Goal: Task Accomplishment & Management: Manage account settings

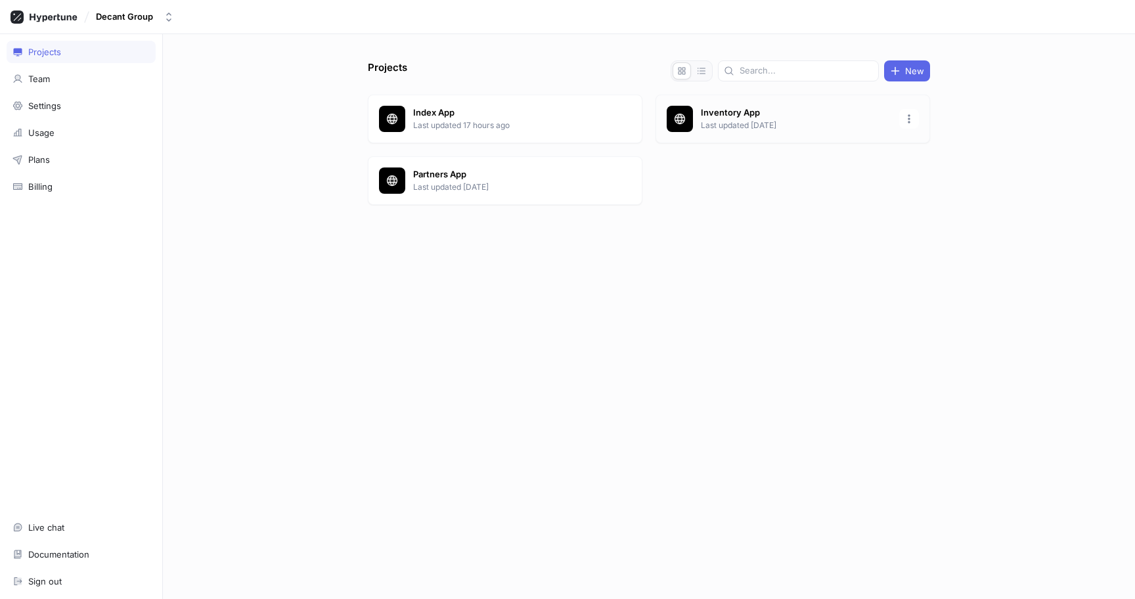
click at [770, 103] on div "Inventory App Last updated [DATE]" at bounding box center [792, 119] width 275 height 49
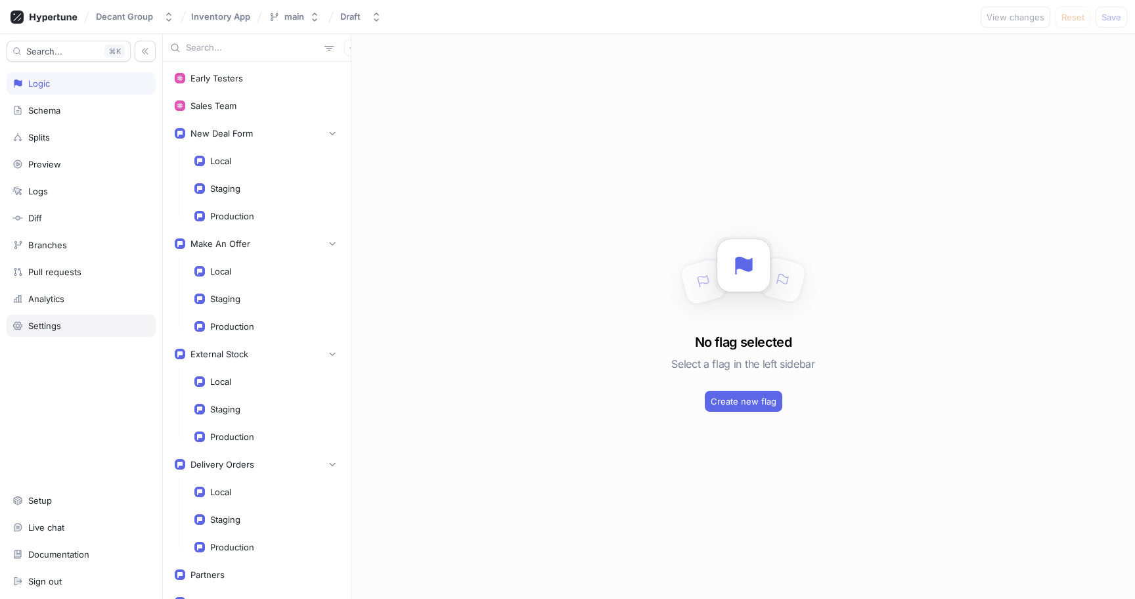
click at [105, 327] on div "Settings" at bounding box center [80, 326] width 137 height 11
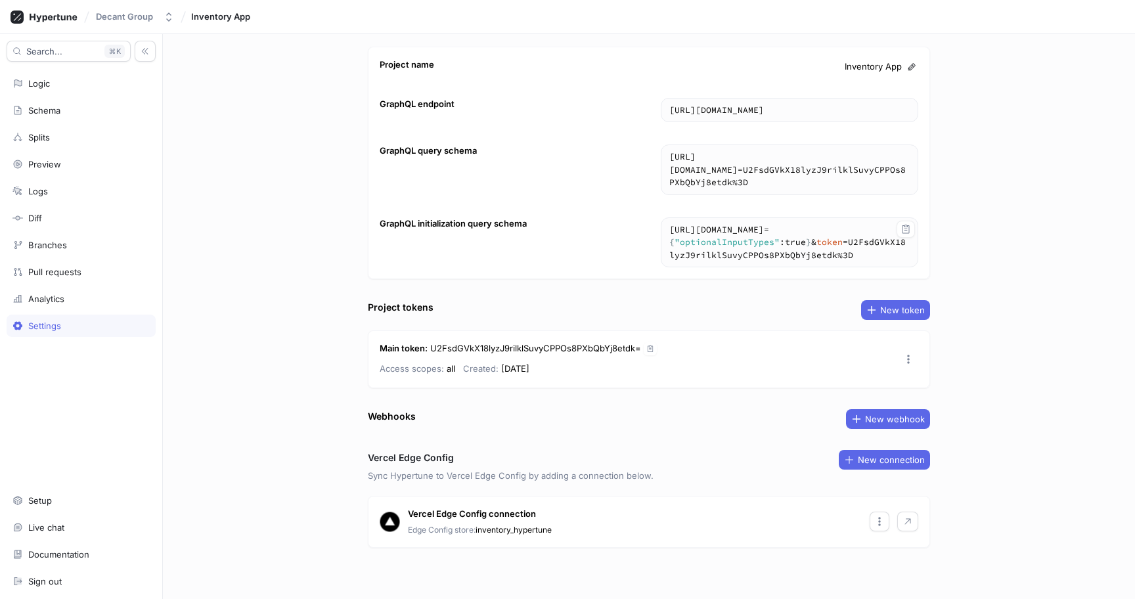
scroll to position [42, 0]
click at [883, 523] on icon "button" at bounding box center [879, 520] width 11 height 11
click at [656, 537] on div "Vercel Edge Config connection Edge Config store: inventory_hypertune" at bounding box center [648, 520] width 561 height 51
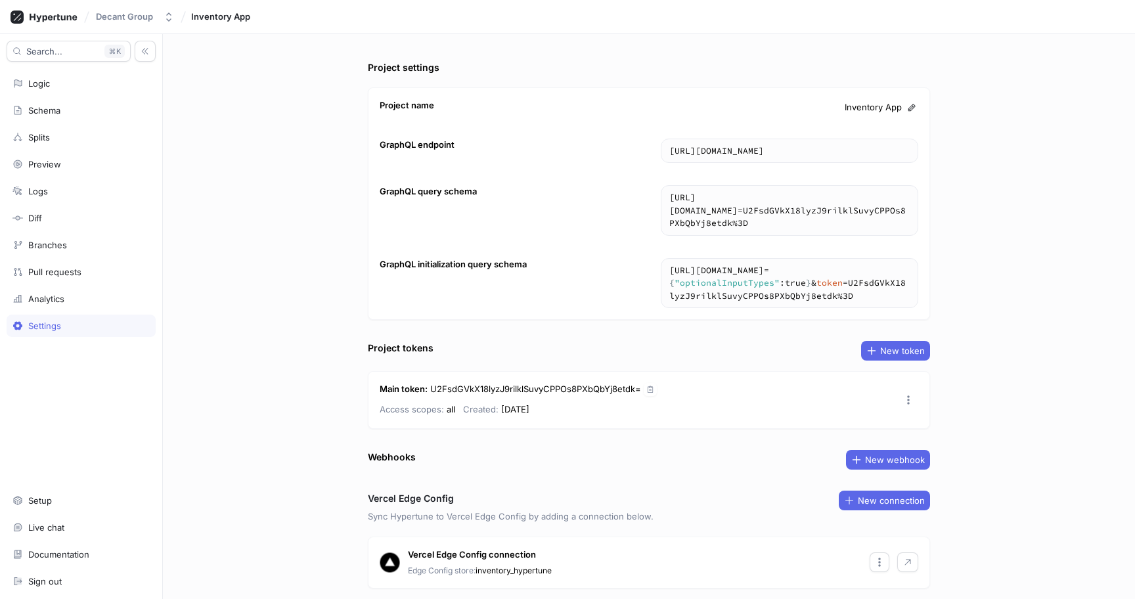
click at [303, 317] on div "Project settings Project name Inventory App GraphQL endpoint [URL][DOMAIN_NAME]…" at bounding box center [649, 316] width 972 height 565
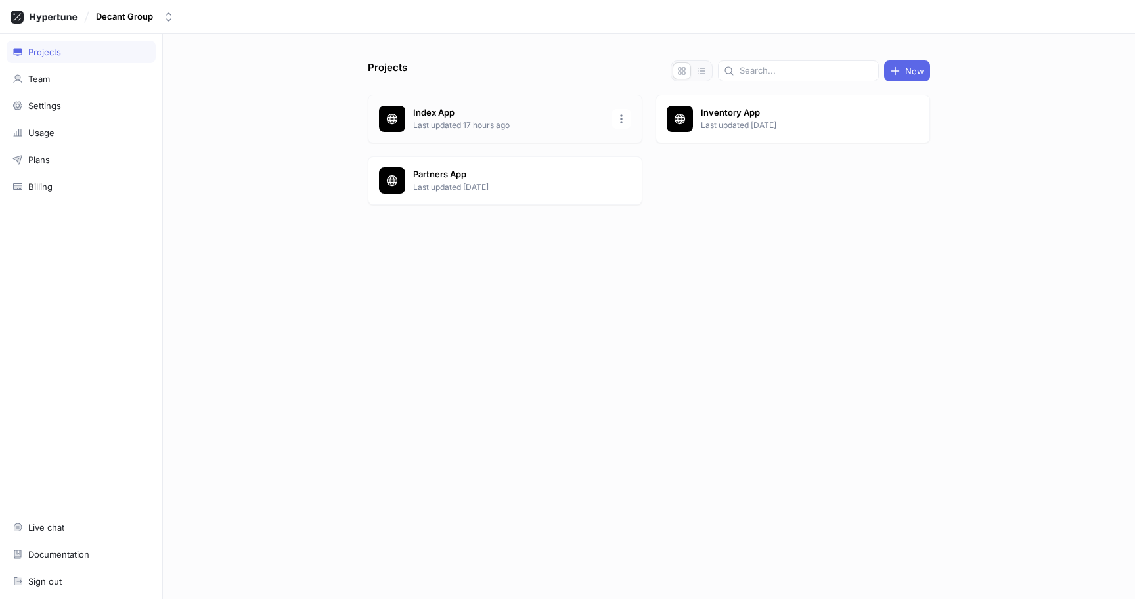
click at [463, 120] on p "Last updated 17 hours ago" at bounding box center [508, 126] width 190 height 12
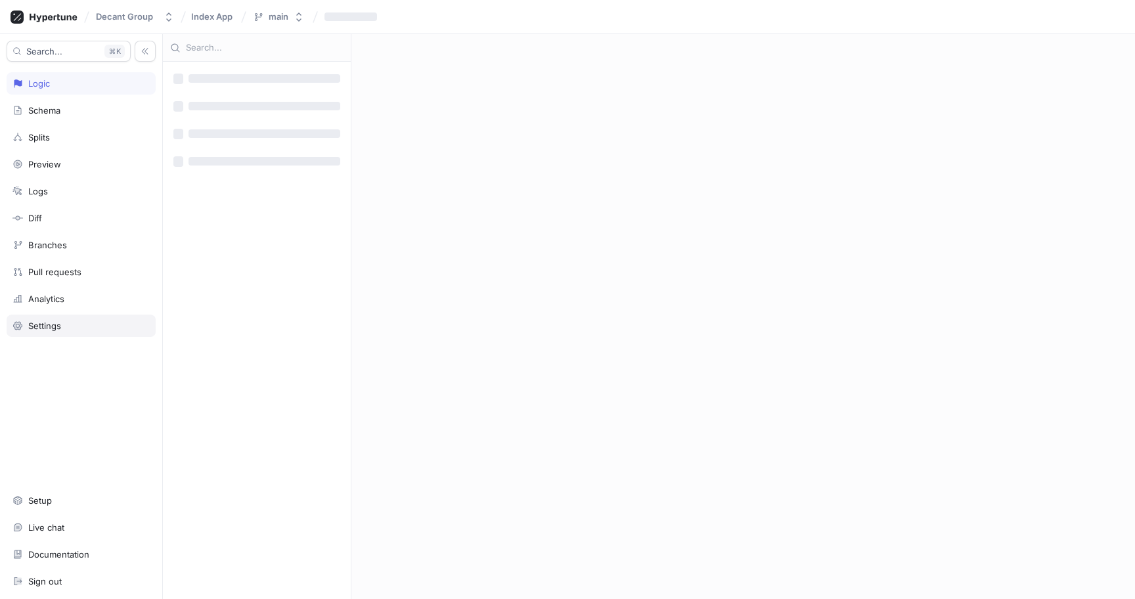
click at [94, 328] on div "Settings" at bounding box center [80, 326] width 137 height 11
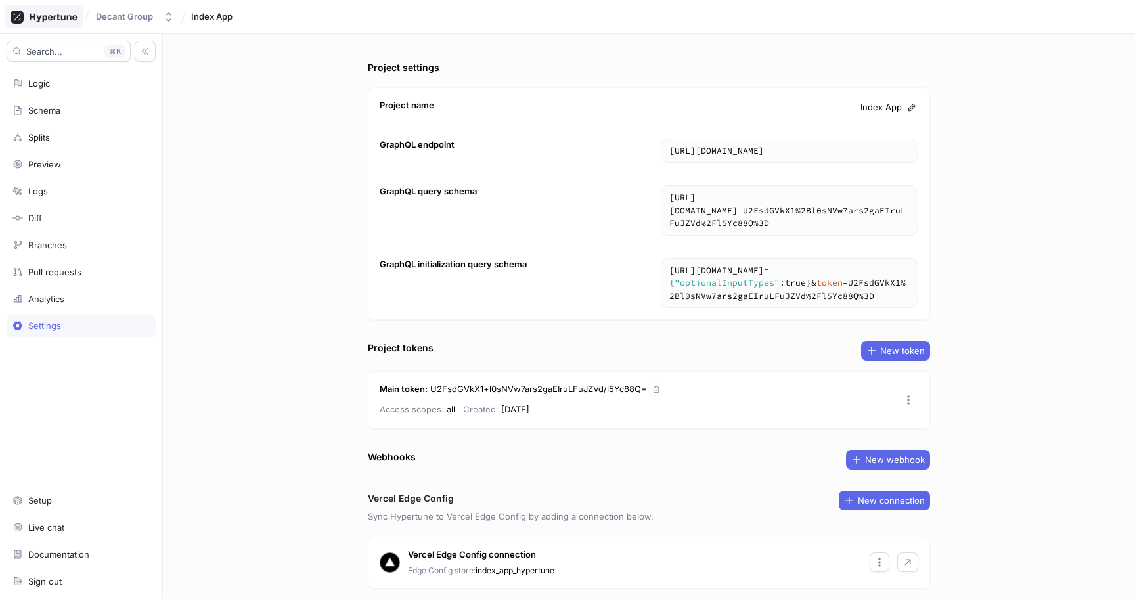
click at [55, 14] on icon at bounding box center [44, 17] width 67 height 13
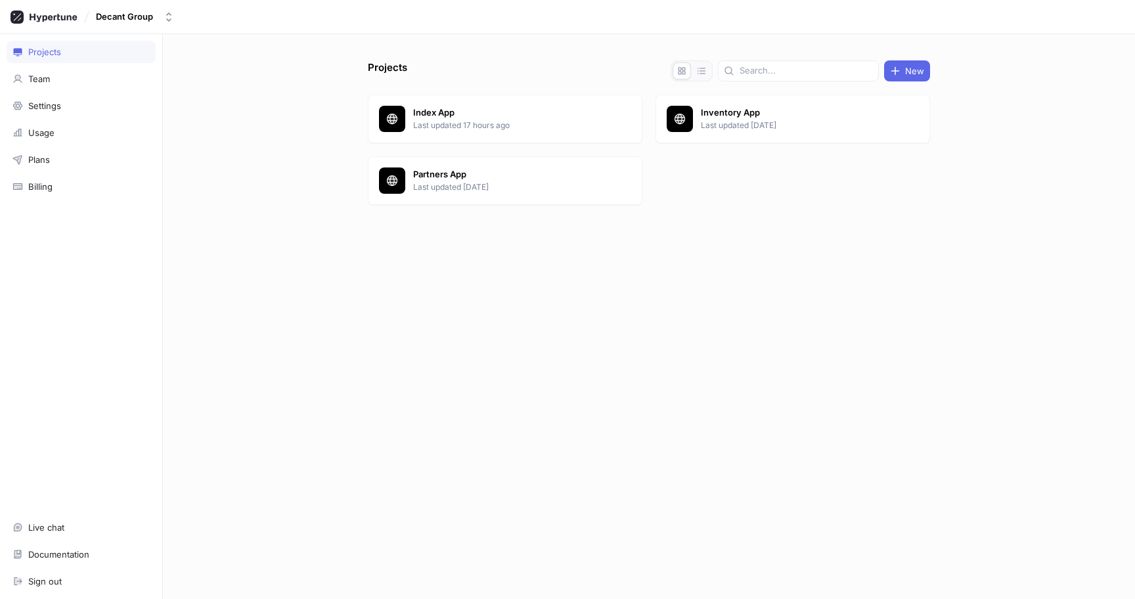
click at [716, 309] on div "Projects New Index App Last updated 17 hours ago Inventory App Last updated [DA…" at bounding box center [649, 329] width 573 height 539
click at [124, 106] on div "Settings" at bounding box center [80, 105] width 137 height 11
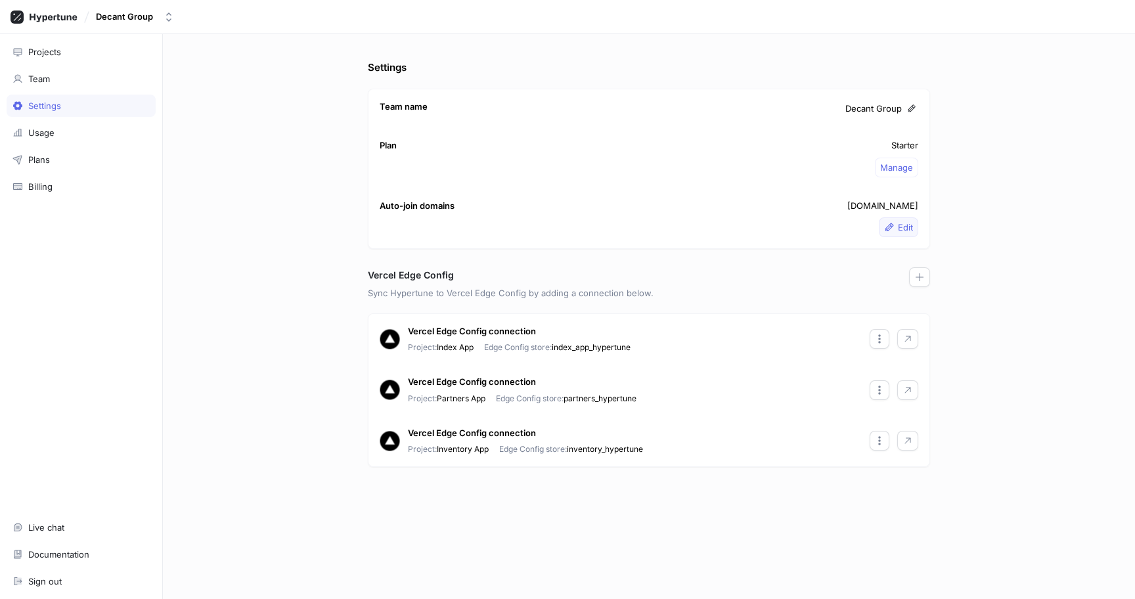
click at [897, 230] on div "Edit" at bounding box center [898, 227] width 29 height 11
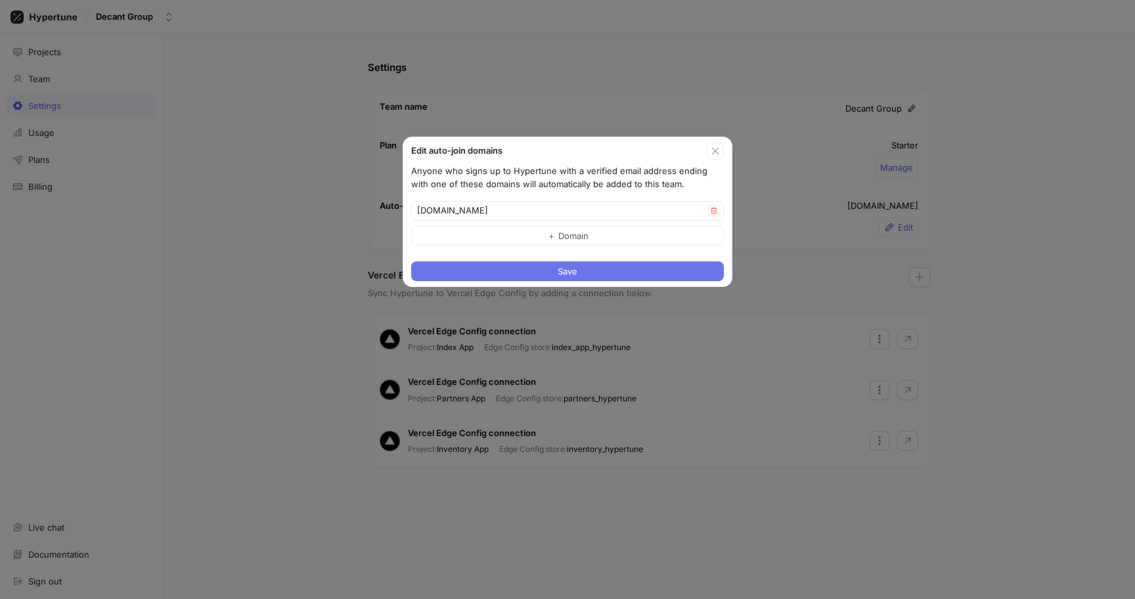
type input "[DOMAIN_NAME]"
click at [547, 275] on button "Save" at bounding box center [567, 271] width 313 height 20
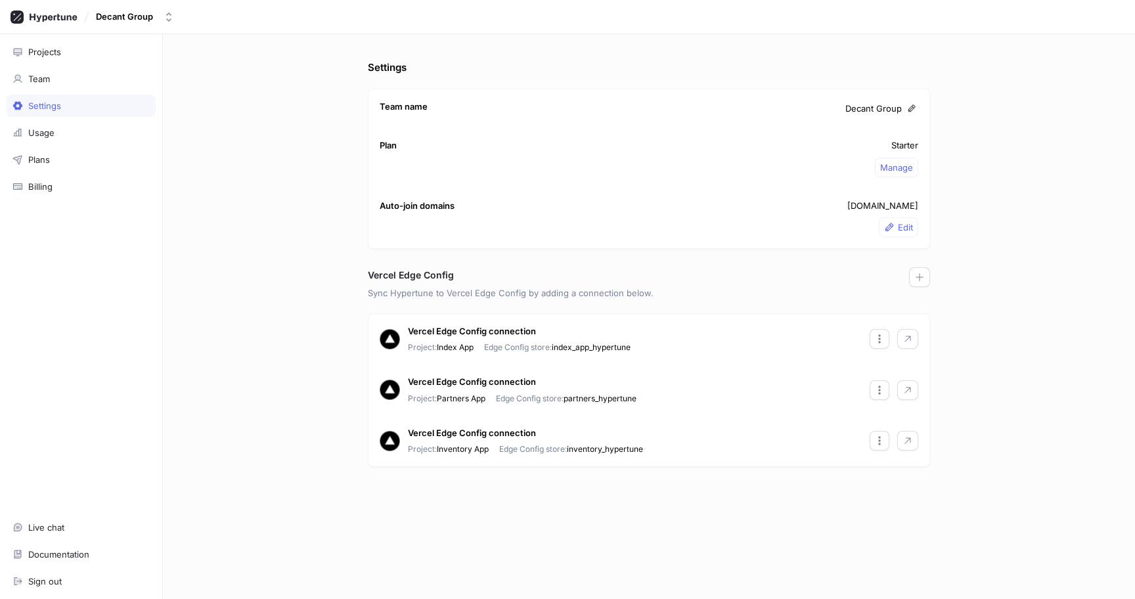
click at [964, 143] on div "Settings Team name Decant Group Plan Starter Manage Auto-join domains [DOMAIN_N…" at bounding box center [649, 316] width 972 height 565
click at [123, 14] on div "Decant Group" at bounding box center [124, 16] width 57 height 11
click at [317, 146] on div "Settings Team name Decant Group Plan Starter Manage Auto-join domains [DOMAIN_N…" at bounding box center [649, 316] width 972 height 565
click at [248, 189] on div "Settings Team name Decant Group Plan Starter Manage Auto-join domains [DOMAIN_N…" at bounding box center [649, 316] width 972 height 565
